Goal: Browse casually

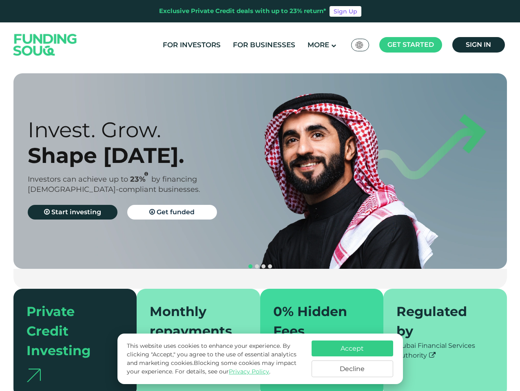
click at [410, 45] on span "Get started" at bounding box center [410, 45] width 46 height 8
click at [260, 171] on div "Invest. Grow. Shape [DATE]. Investors can achieve up to 23% by financing [DEMOG…" at bounding box center [151, 171] width 247 height 109
click at [0, 228] on section "Prosperity Meets Principle. Shariah Compliance [DEMOGRAPHIC_DATA] compliant inv…" at bounding box center [260, 235] width 520 height 325
click at [260, 263] on button "navigation" at bounding box center [263, 266] width 7 height 7
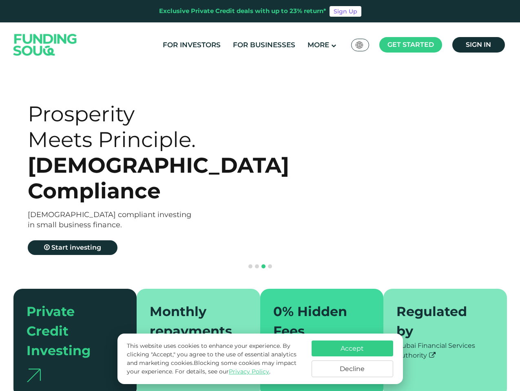
click at [250, 265] on span "navigation" at bounding box center [250, 267] width 4 height 4
click at [257, 265] on span "navigation" at bounding box center [257, 267] width 4 height 4
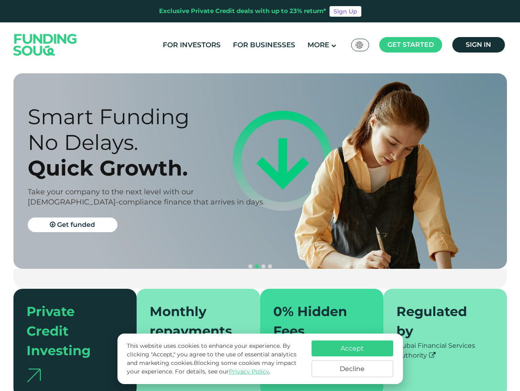
click at [263, 265] on span "navigation" at bounding box center [263, 267] width 4 height 4
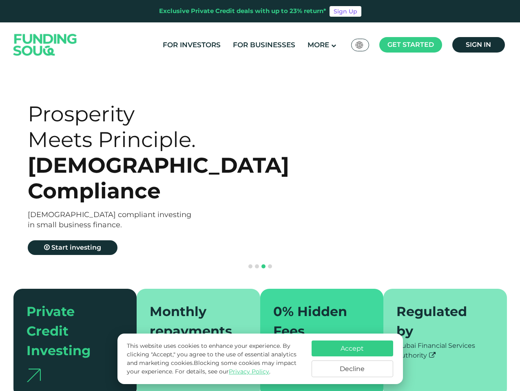
click at [270, 265] on span "navigation" at bounding box center [270, 267] width 4 height 4
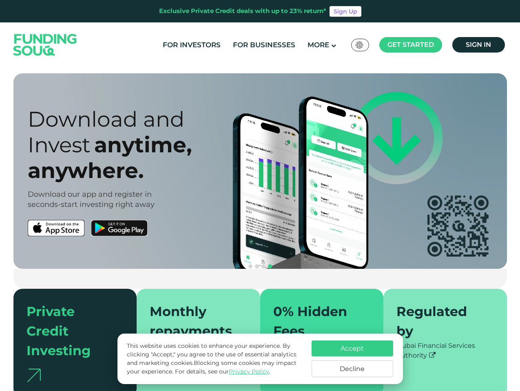
click at [352, 359] on div "Accept Decline" at bounding box center [353, 359] width 82 height 37
